Goal: Task Accomplishment & Management: Use online tool/utility

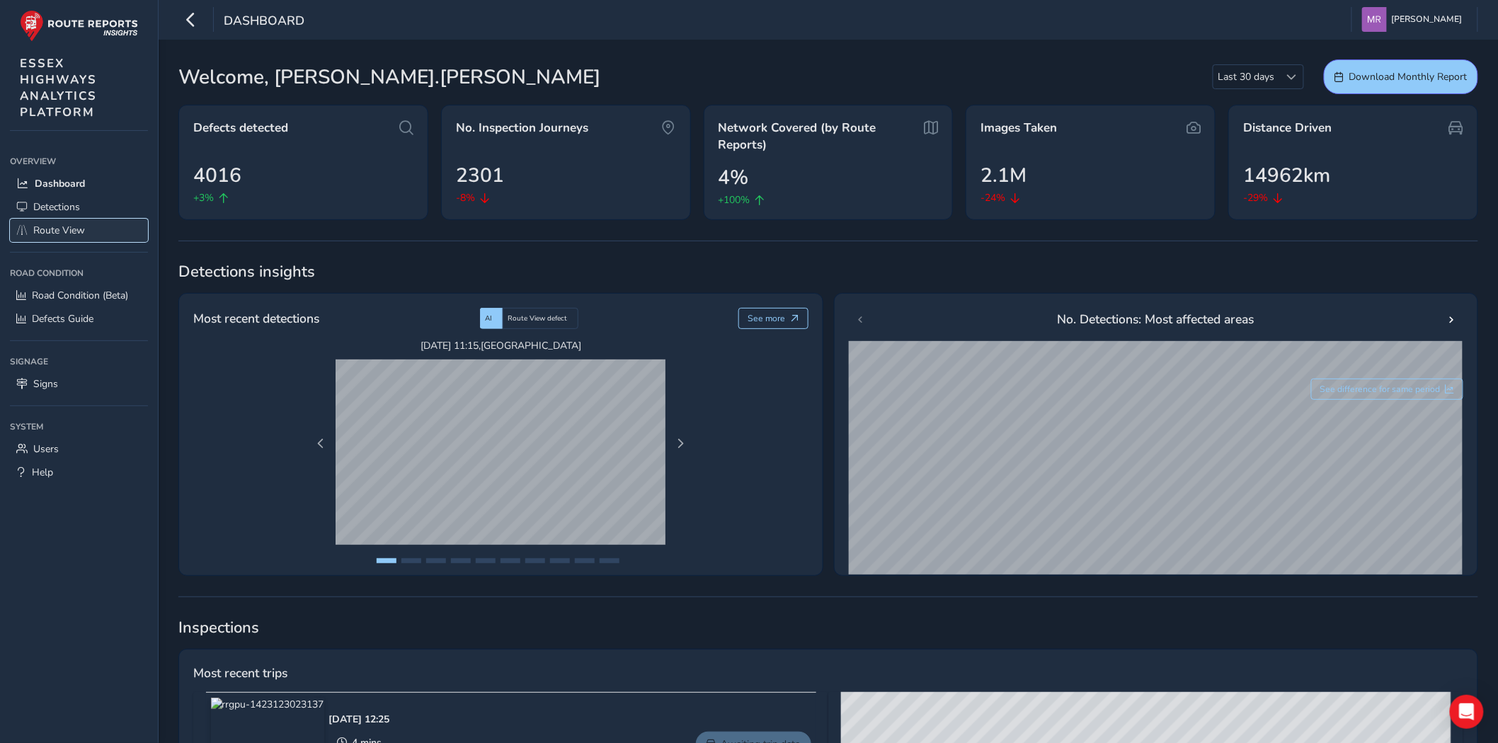
click at [64, 225] on span "Route View" at bounding box center [59, 230] width 52 height 13
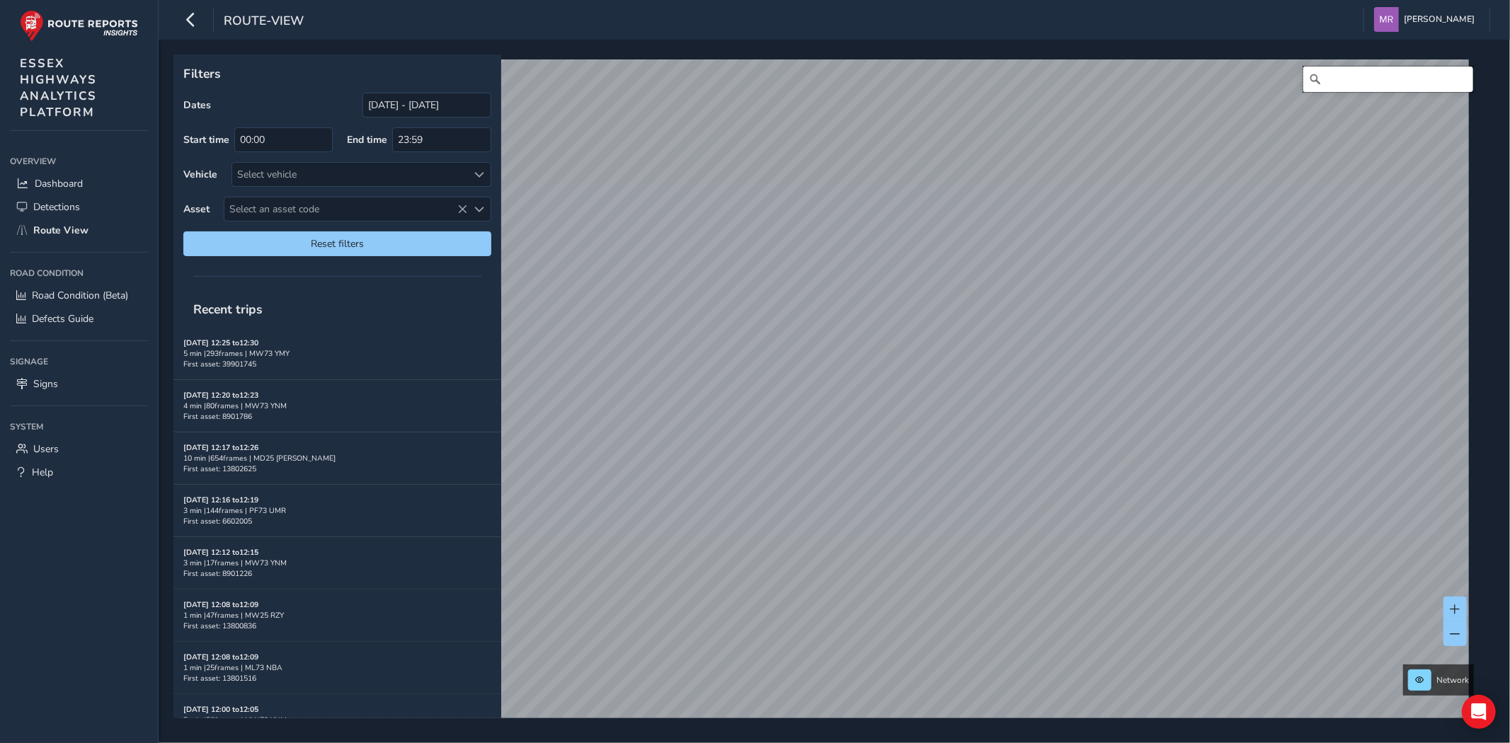
click at [1357, 69] on input "Search" at bounding box center [1388, 79] width 170 height 25
type input "[STREET_ADDRESS]"
click at [403, 110] on input "[DATE] - [DATE]" at bounding box center [426, 105] width 129 height 25
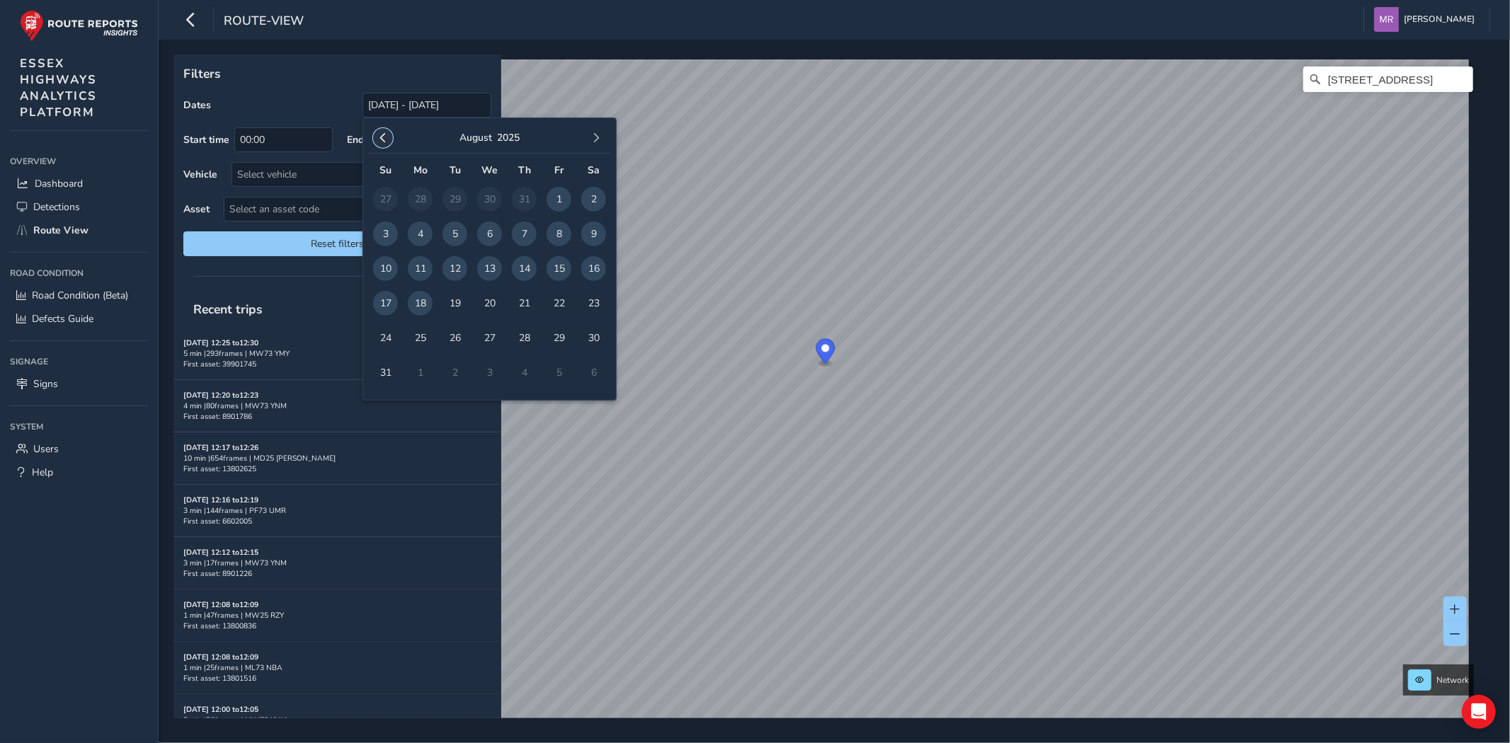
click at [385, 137] on span "button" at bounding box center [383, 138] width 10 height 10
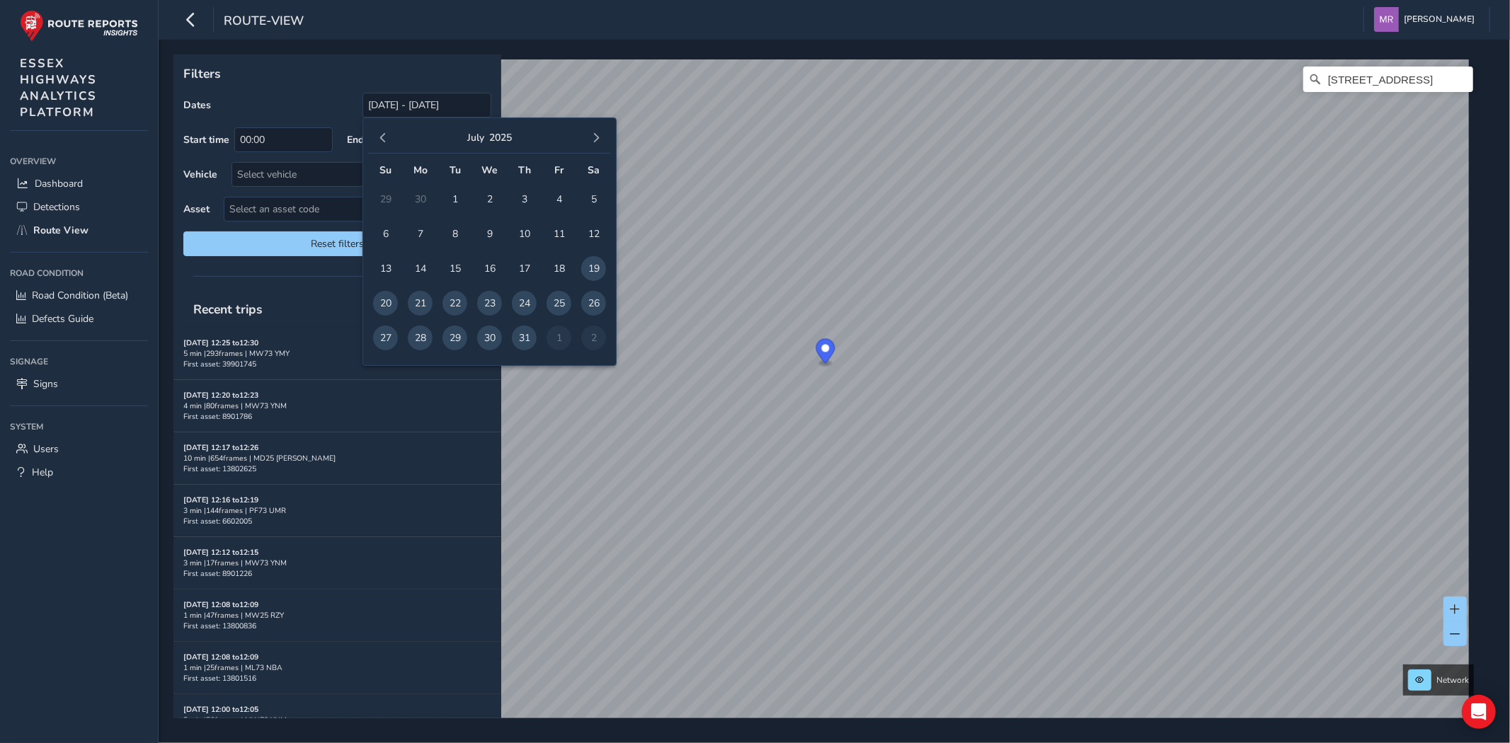
click at [385, 137] on span "button" at bounding box center [383, 138] width 10 height 10
click at [384, 137] on span "button" at bounding box center [383, 138] width 10 height 10
click at [385, 238] on span "5" at bounding box center [385, 234] width 25 height 25
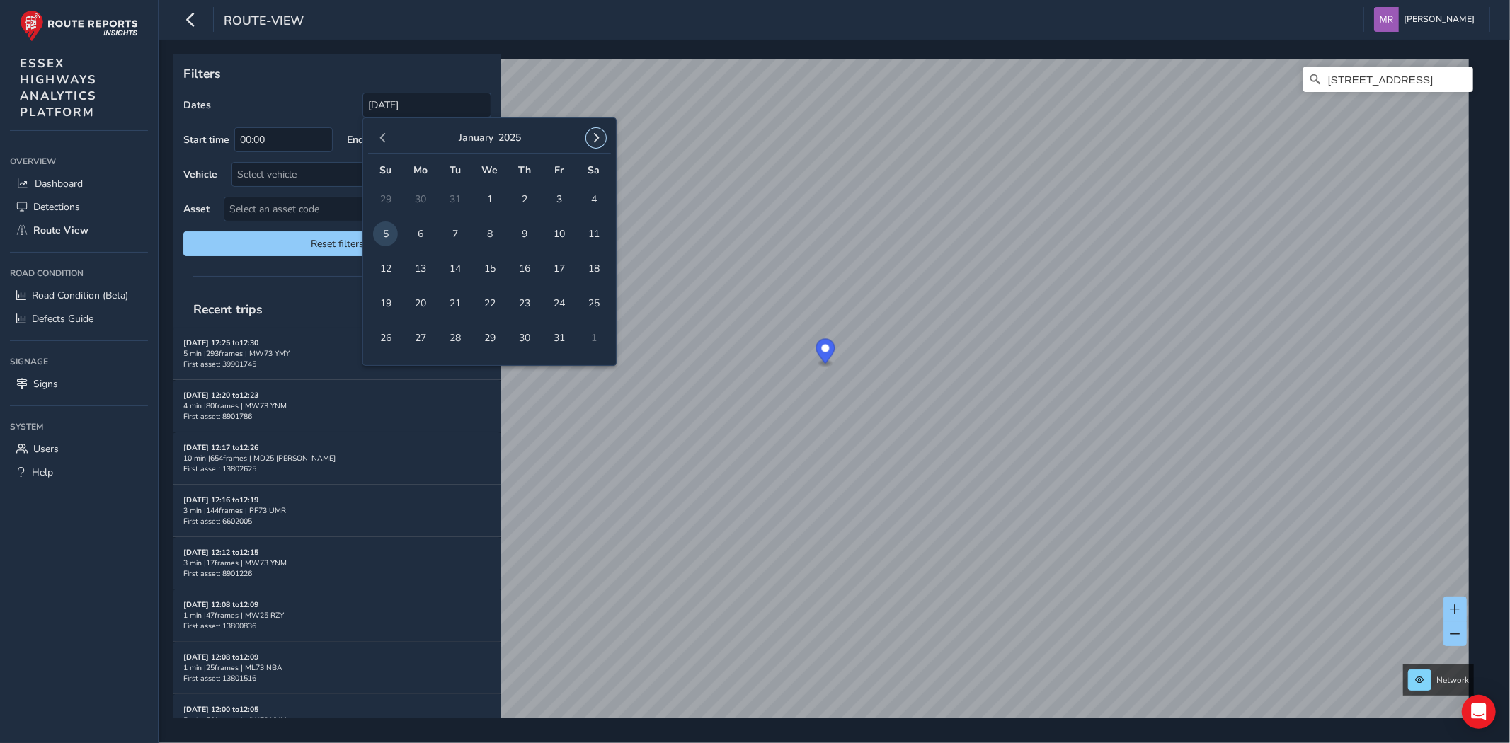
click at [589, 135] on button "button" at bounding box center [596, 138] width 20 height 20
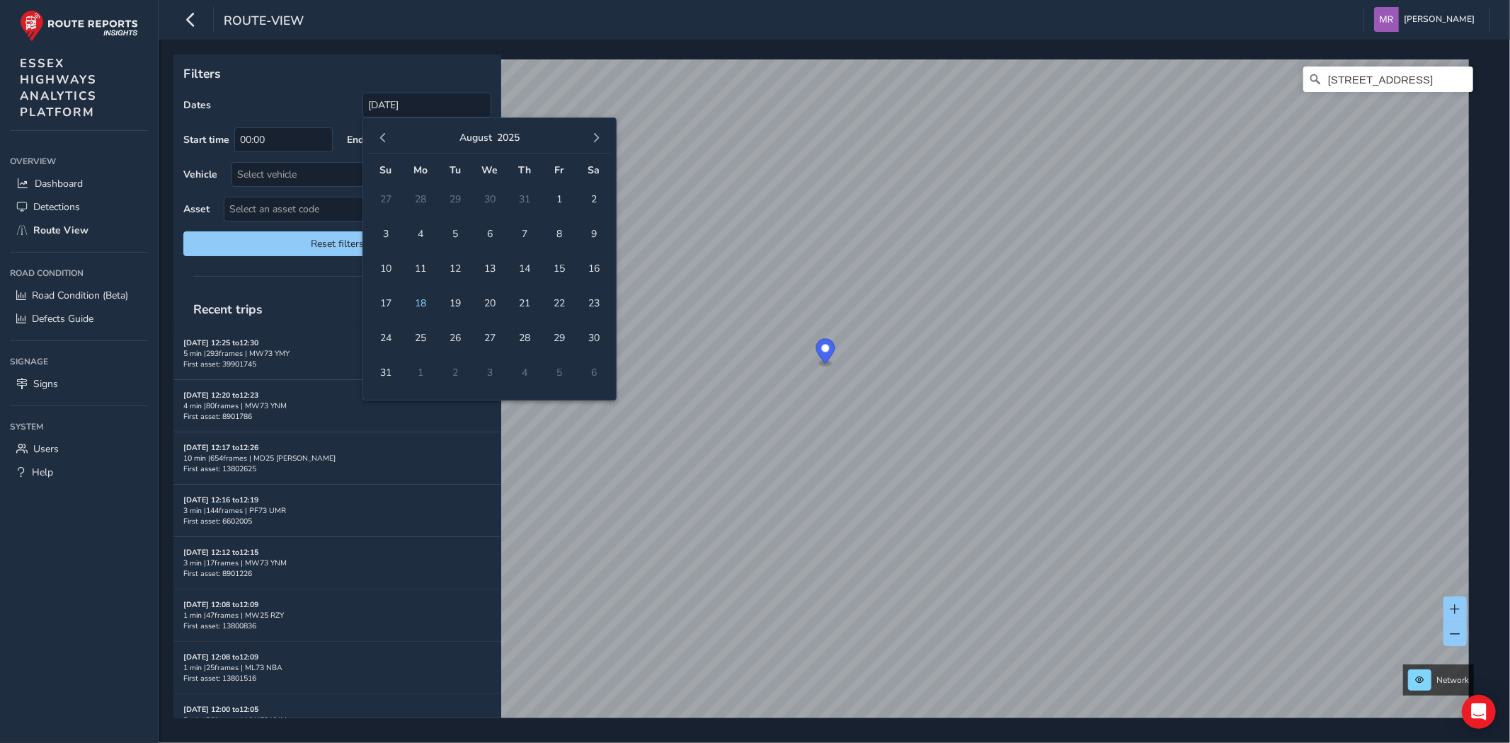
click at [589, 135] on button "button" at bounding box center [596, 138] width 20 height 20
click at [380, 143] on span "button" at bounding box center [383, 138] width 10 height 10
click at [421, 291] on span "18" at bounding box center [420, 303] width 25 height 25
type input "[DATE] - [DATE]"
